Goal: Task Accomplishment & Management: Use online tool/utility

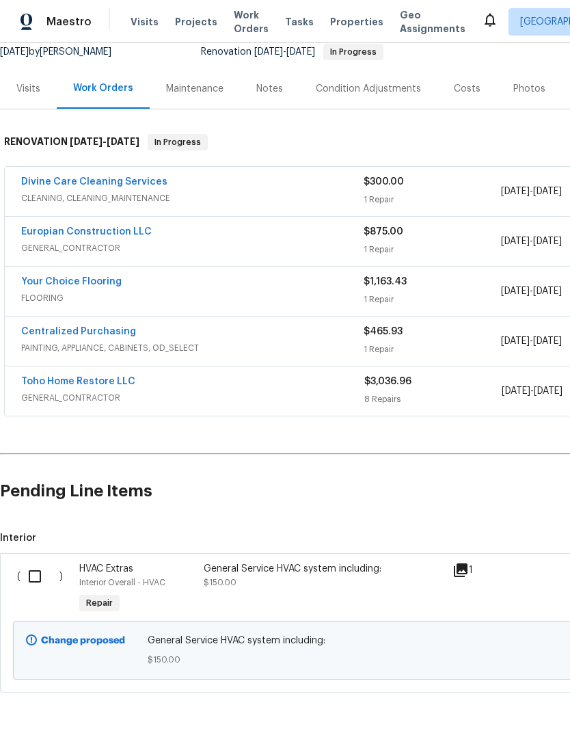
scroll to position [138, 0]
click at [40, 569] on input "checkbox" at bounding box center [40, 577] width 39 height 29
checkbox input "true"
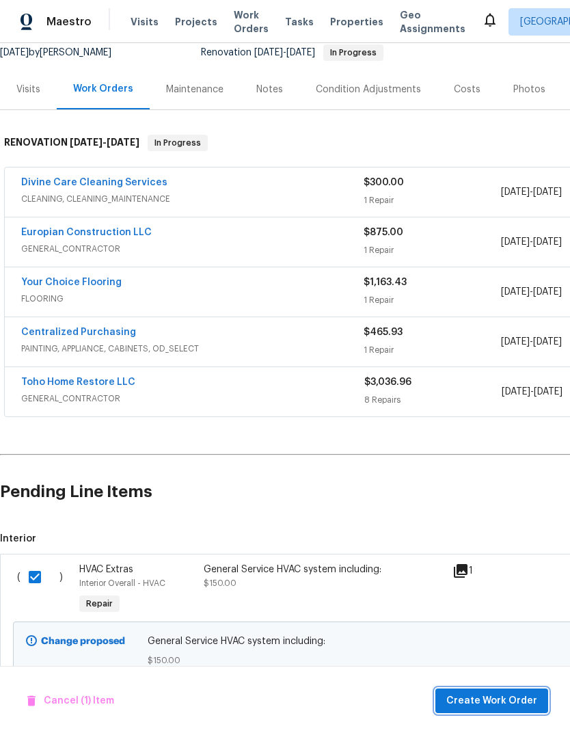
click at [503, 689] on button "Create Work Order" at bounding box center [492, 701] width 113 height 25
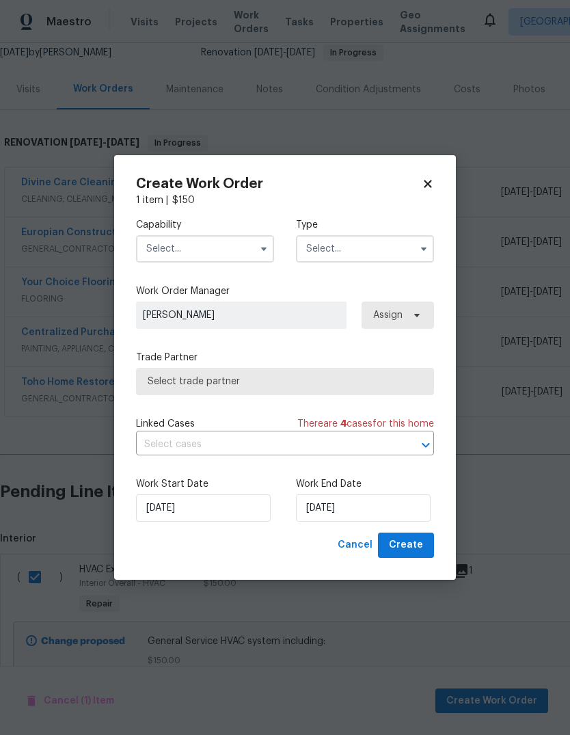
click at [234, 244] on input "text" at bounding box center [205, 248] width 138 height 27
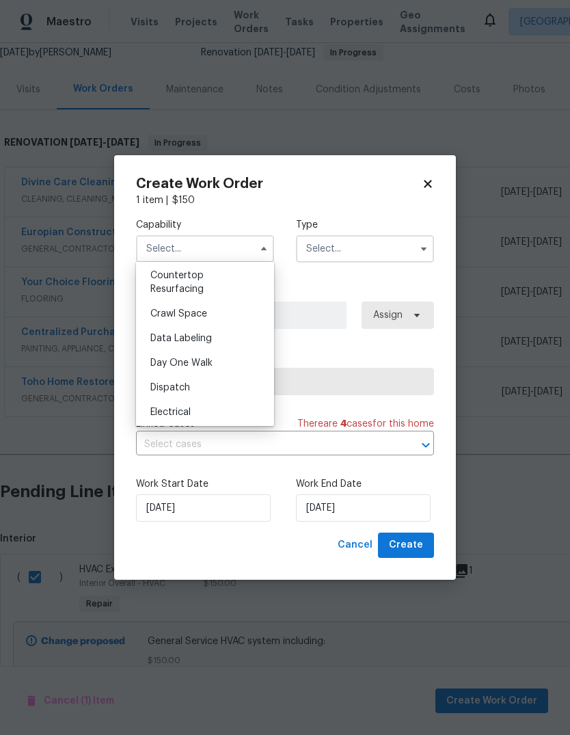
scroll to position [299, 0]
click at [128, 288] on div "Create Work Order 1 item | $ 150 Capability Agent Appliance Bathtub Resurfacing…" at bounding box center [285, 367] width 342 height 425
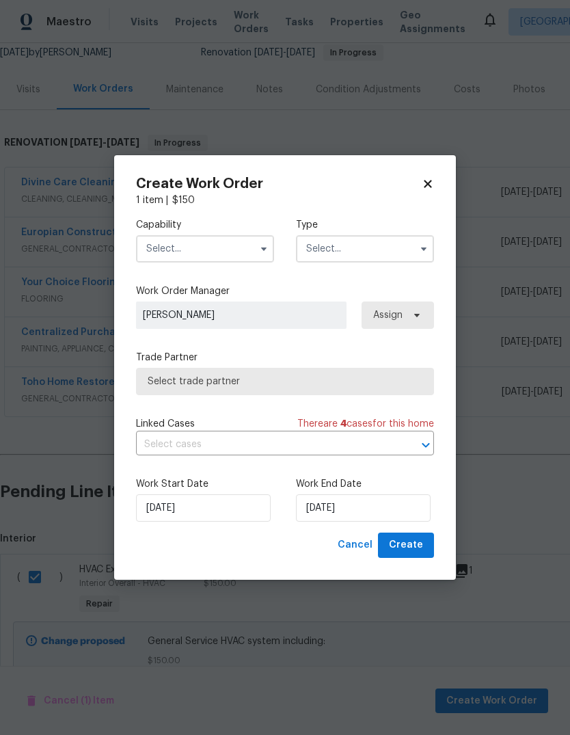
click at [117, 275] on div "Create Work Order 1 item | $ 150 Capability Type Work Order Manager [PERSON_NAM…" at bounding box center [285, 367] width 342 height 425
click at [168, 250] on input "text" at bounding box center [205, 248] width 138 height 27
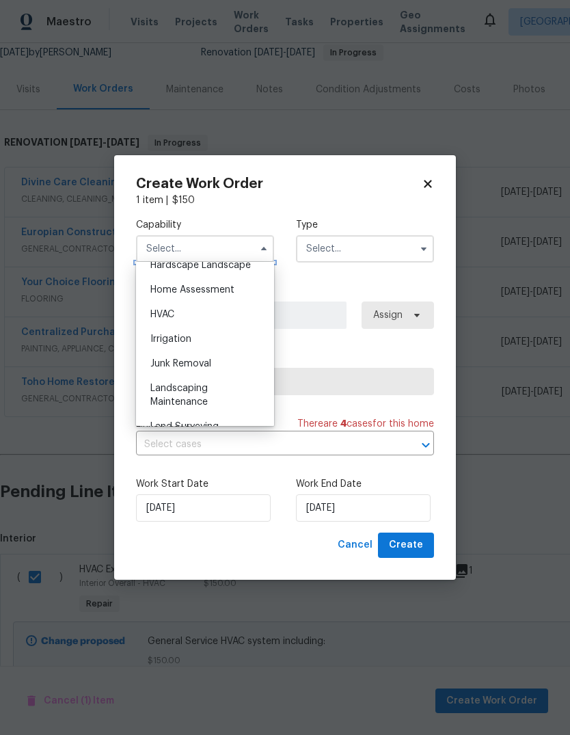
scroll to position [790, 0]
click at [221, 311] on div "HVAC" at bounding box center [204, 314] width 131 height 25
type input "HVAC"
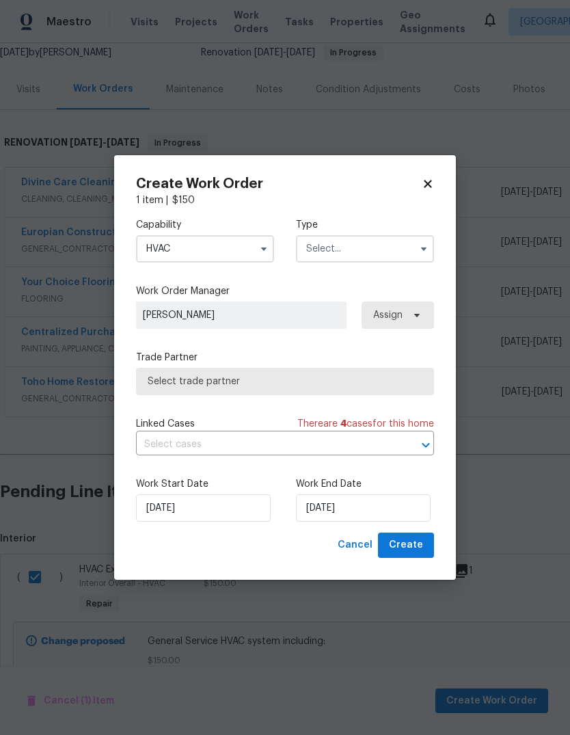
click at [406, 238] on input "text" at bounding box center [365, 248] width 138 height 27
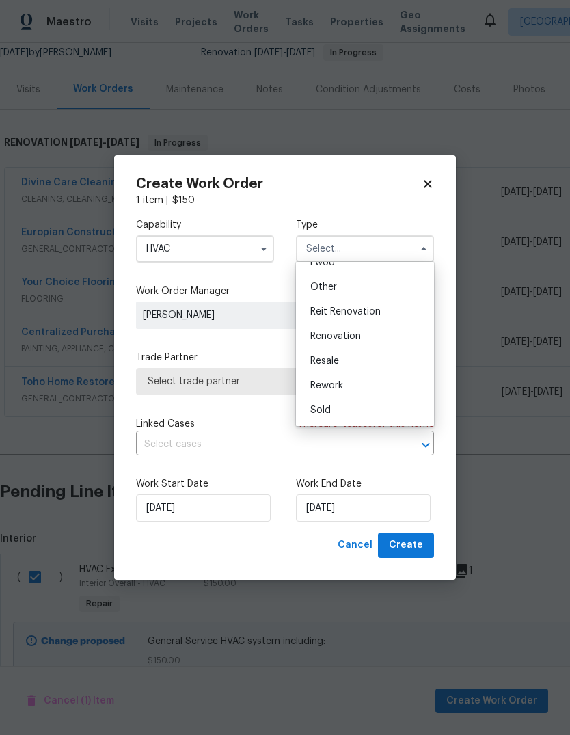
scroll to position [163, 0]
click at [371, 340] on div "Renovation" at bounding box center [364, 336] width 131 height 25
type input "Renovation"
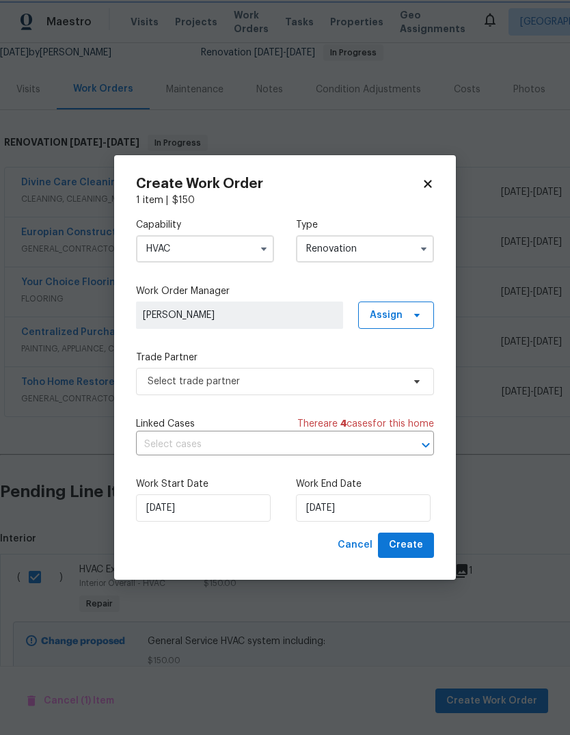
scroll to position [0, 0]
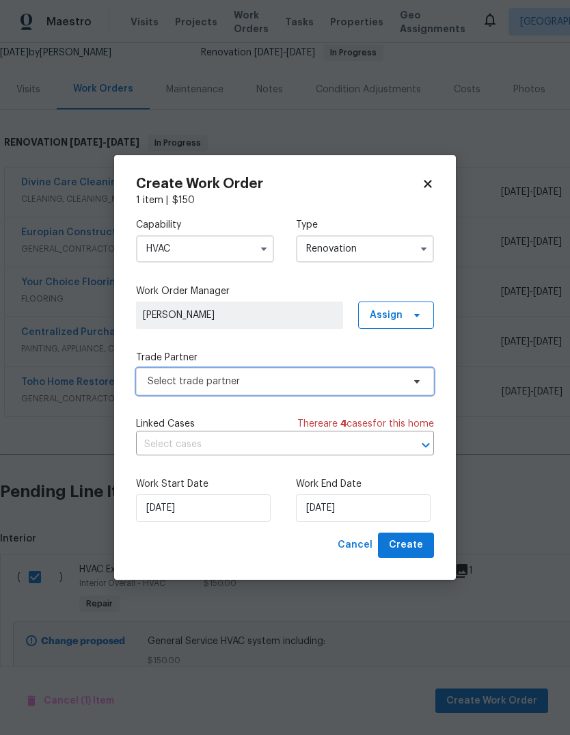
click at [404, 392] on span "Select trade partner" at bounding box center [285, 381] width 298 height 27
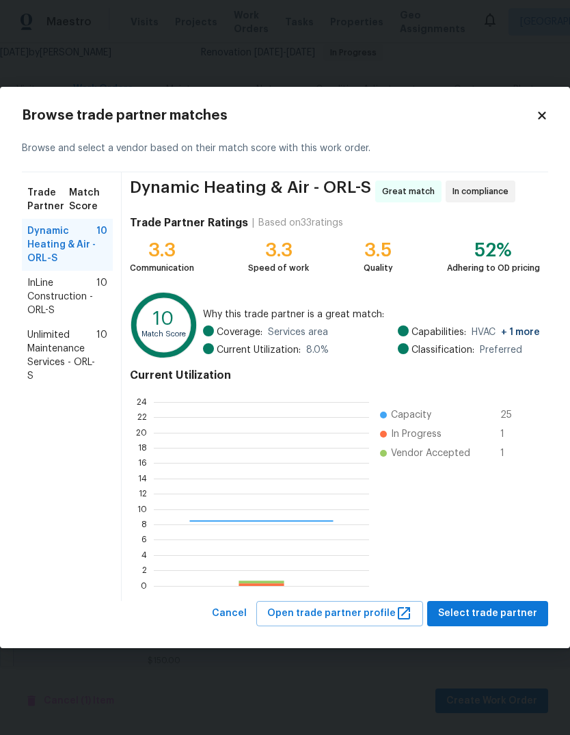
scroll to position [191, 215]
click at [475, 619] on span "Select trade partner" at bounding box center [487, 613] width 99 height 17
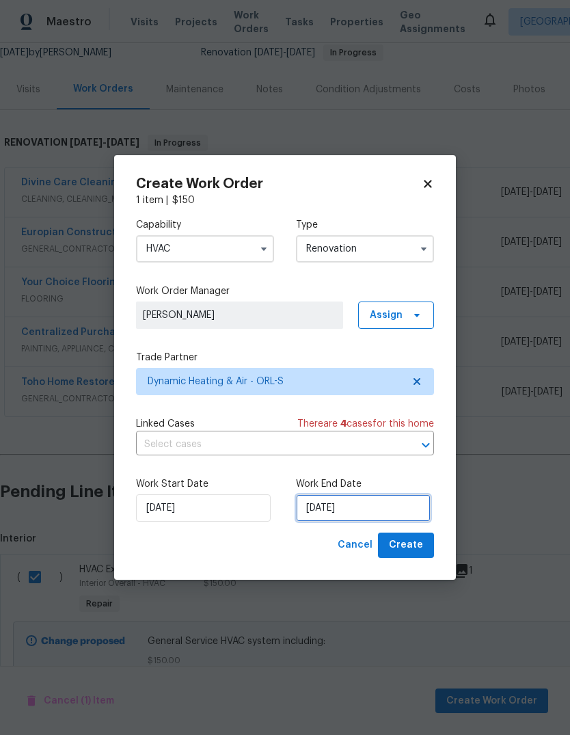
click at [339, 512] on input "[DATE]" at bounding box center [363, 507] width 135 height 27
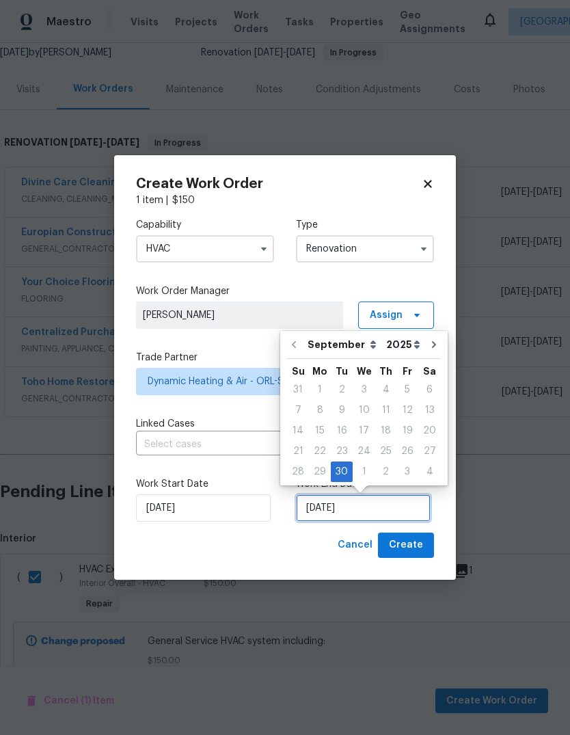
scroll to position [10, 0]
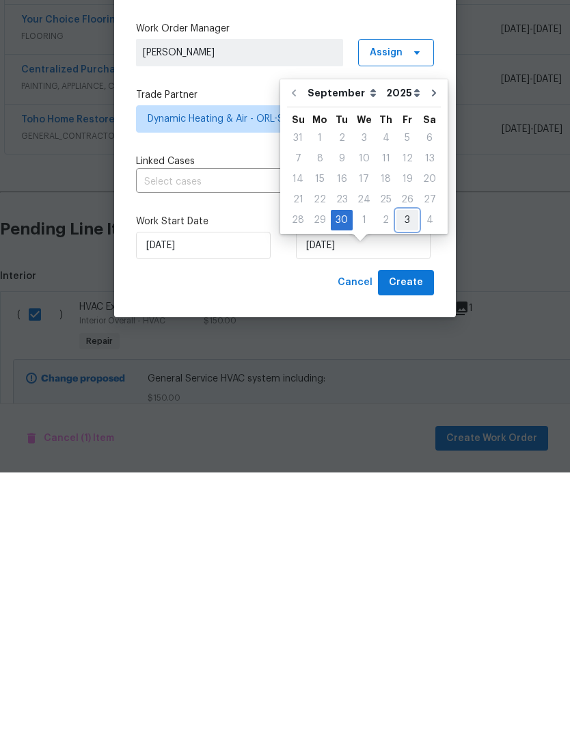
click at [398, 473] on div "3" at bounding box center [408, 482] width 22 height 19
type input "[DATE]"
select select "9"
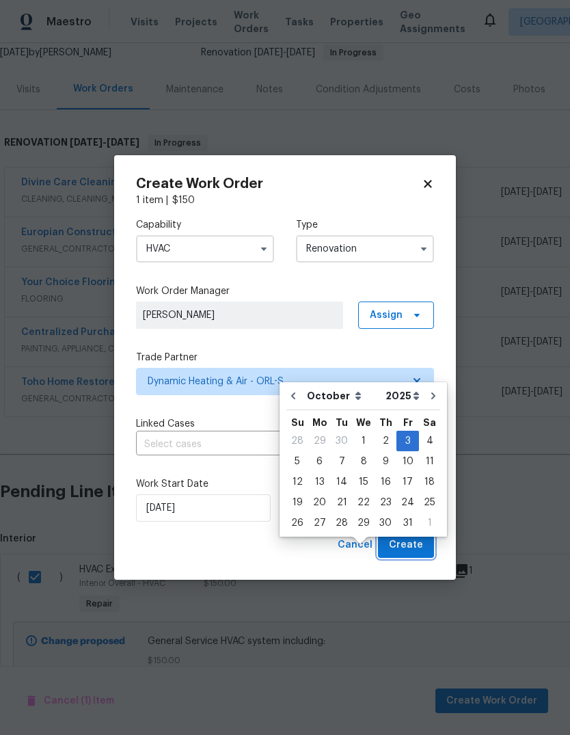
click at [390, 557] on button "Create" at bounding box center [406, 545] width 56 height 25
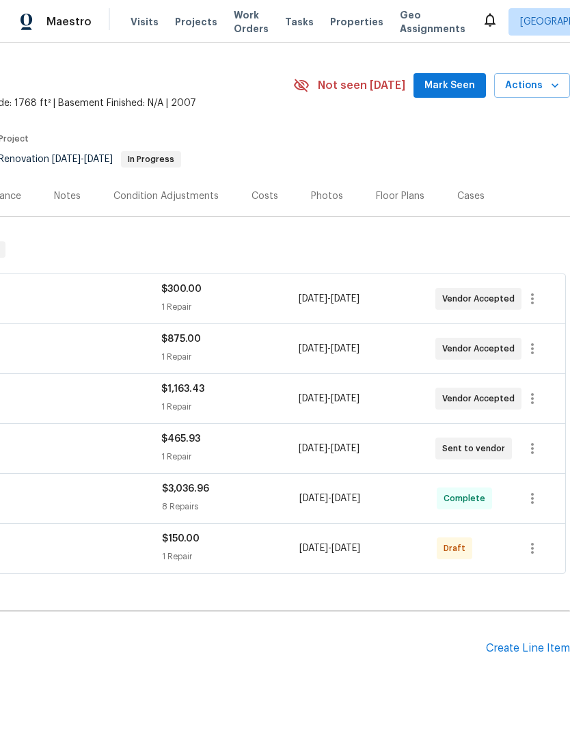
scroll to position [31, 202]
click at [541, 540] on icon "button" at bounding box center [532, 548] width 16 height 16
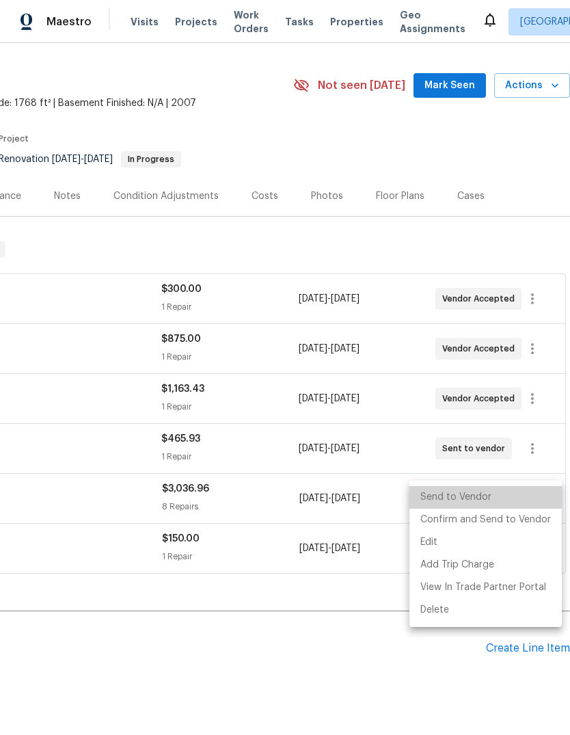
click at [527, 496] on li "Send to Vendor" at bounding box center [486, 497] width 152 height 23
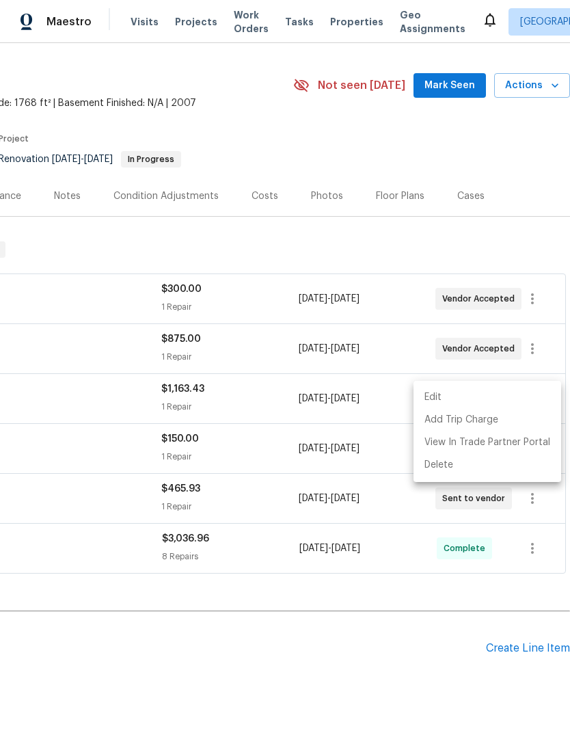
click at [142, 589] on div at bounding box center [285, 367] width 570 height 735
